Goal: Task Accomplishment & Management: Manage account settings

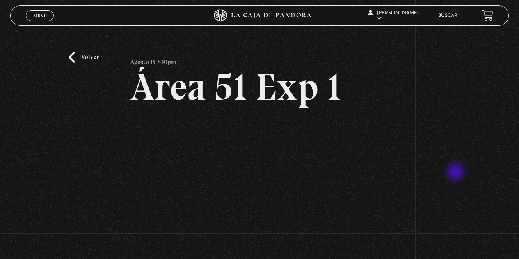
scroll to position [26, 0]
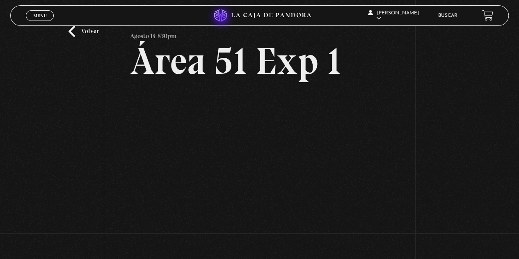
click at [222, 18] on icon at bounding box center [220, 15] width 13 height 12
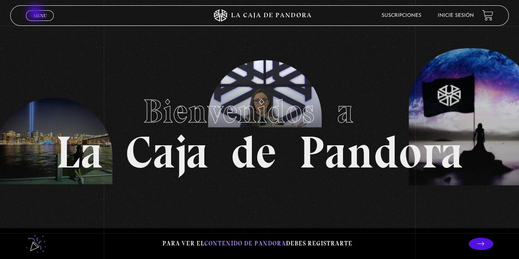
click at [36, 14] on span "Menu" at bounding box center [40, 15] width 14 height 5
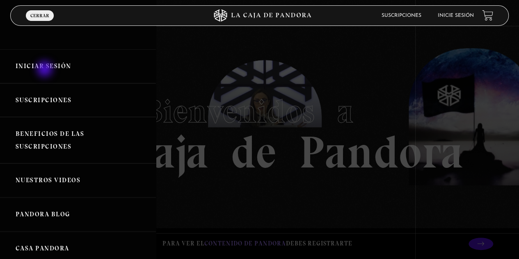
click at [45, 70] on link "Iniciar Sesión" at bounding box center [78, 66] width 156 height 34
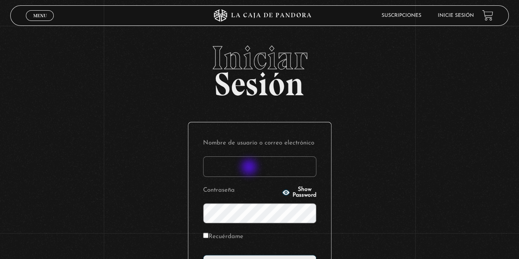
click at [250, 168] on input "Nombre de usuario o correo electrónico" at bounding box center [259, 166] width 113 height 20
type input "[EMAIL_ADDRESS][DOMAIN_NAME]"
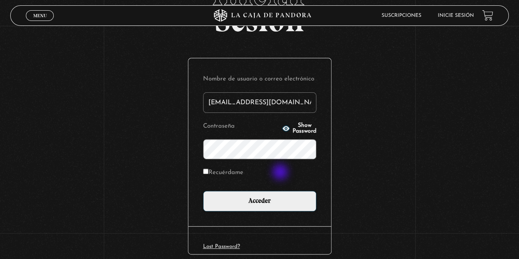
scroll to position [82, 0]
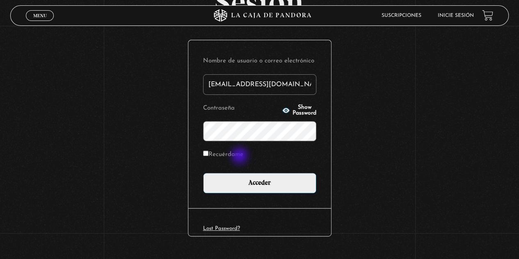
click at [240, 156] on label "Recuérdame" at bounding box center [223, 154] width 40 height 13
click at [208, 156] on input "Recuérdame" at bounding box center [205, 152] width 5 height 5
checkbox input "true"
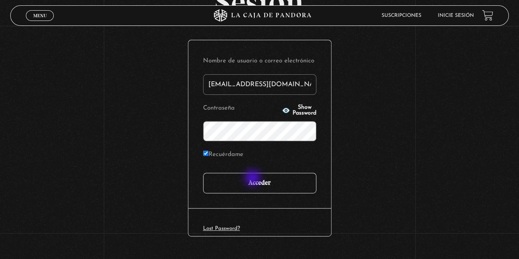
click at [253, 178] on input "Acceder" at bounding box center [259, 183] width 113 height 20
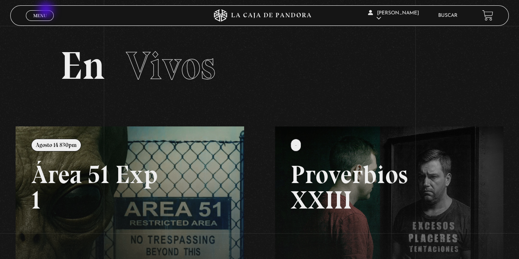
click at [47, 11] on link "Menu Cerrar" at bounding box center [40, 15] width 28 height 11
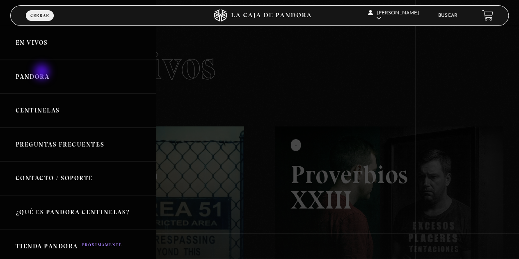
click at [43, 73] on link "Pandora" at bounding box center [78, 77] width 156 height 34
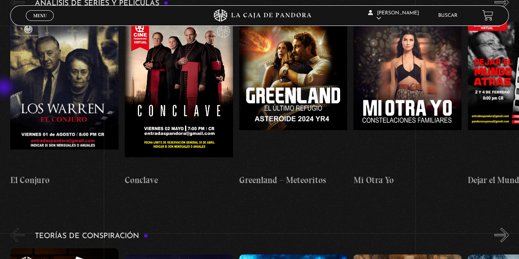
scroll to position [1722, 0]
